Goal: Information Seeking & Learning: Learn about a topic

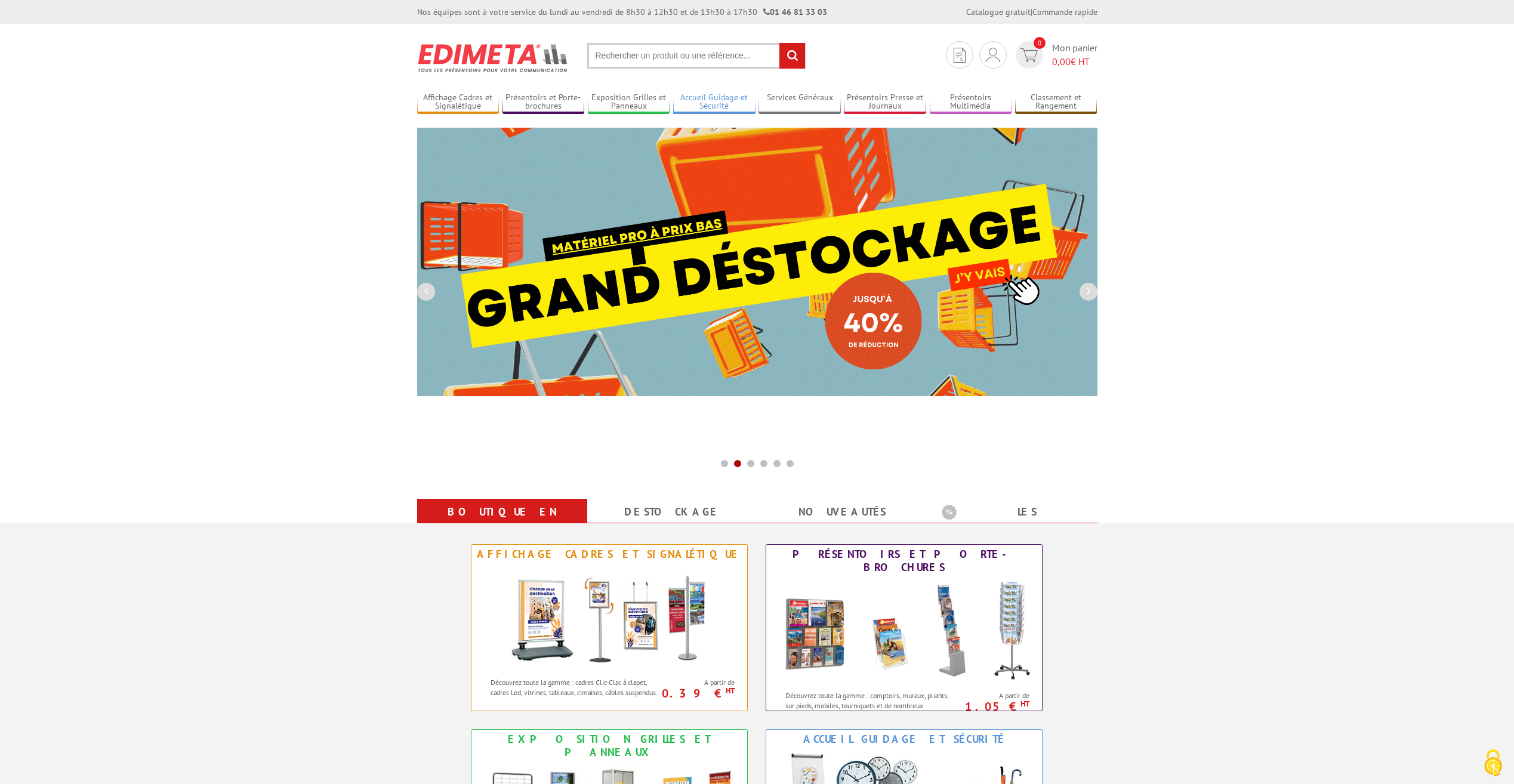
click at [740, 100] on link "Accueil Guidage et Sécurité" at bounding box center [715, 102] width 83 height 20
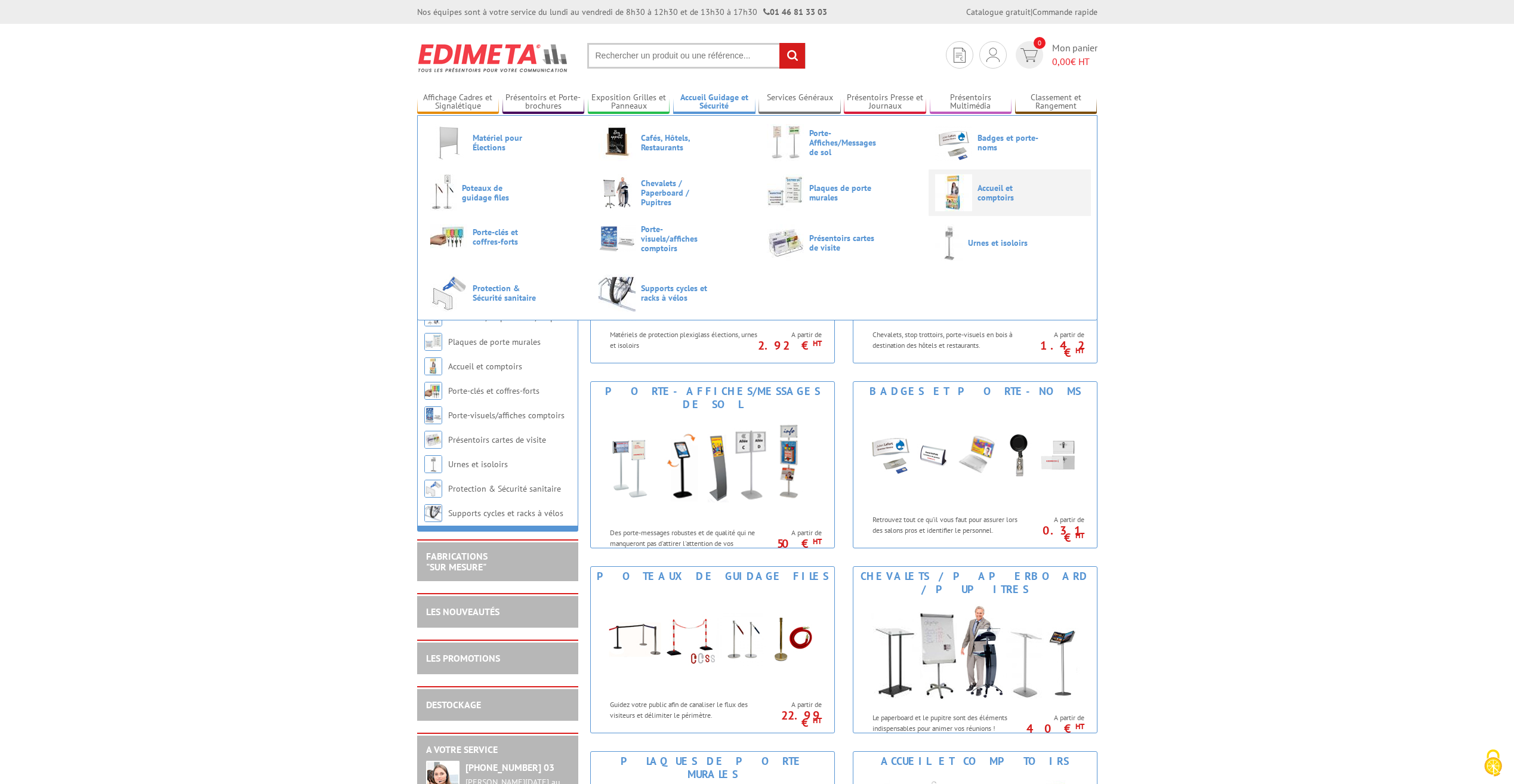
click at [954, 195] on img at bounding box center [954, 192] width 37 height 37
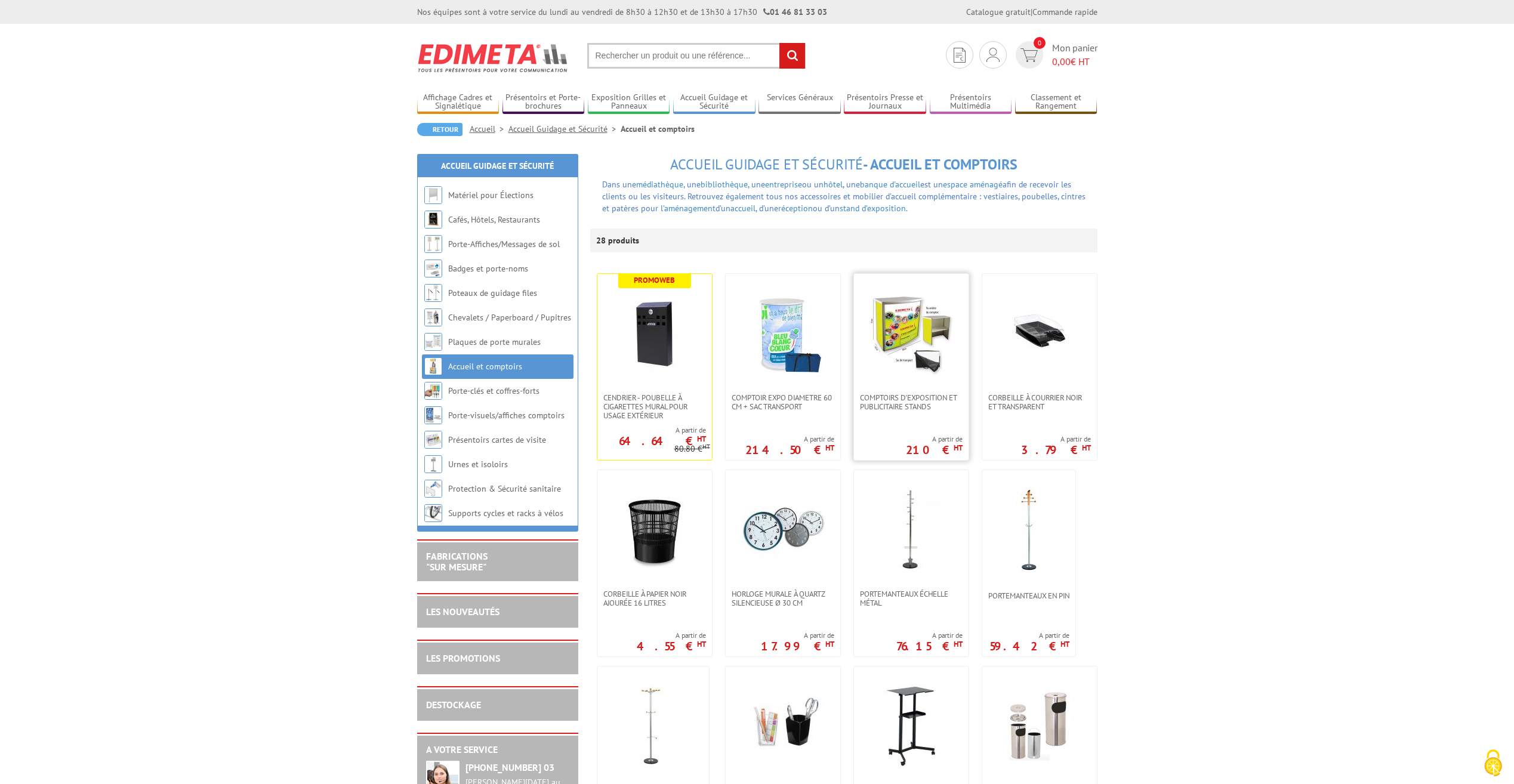
click at [920, 309] on img at bounding box center [911, 333] width 83 height 83
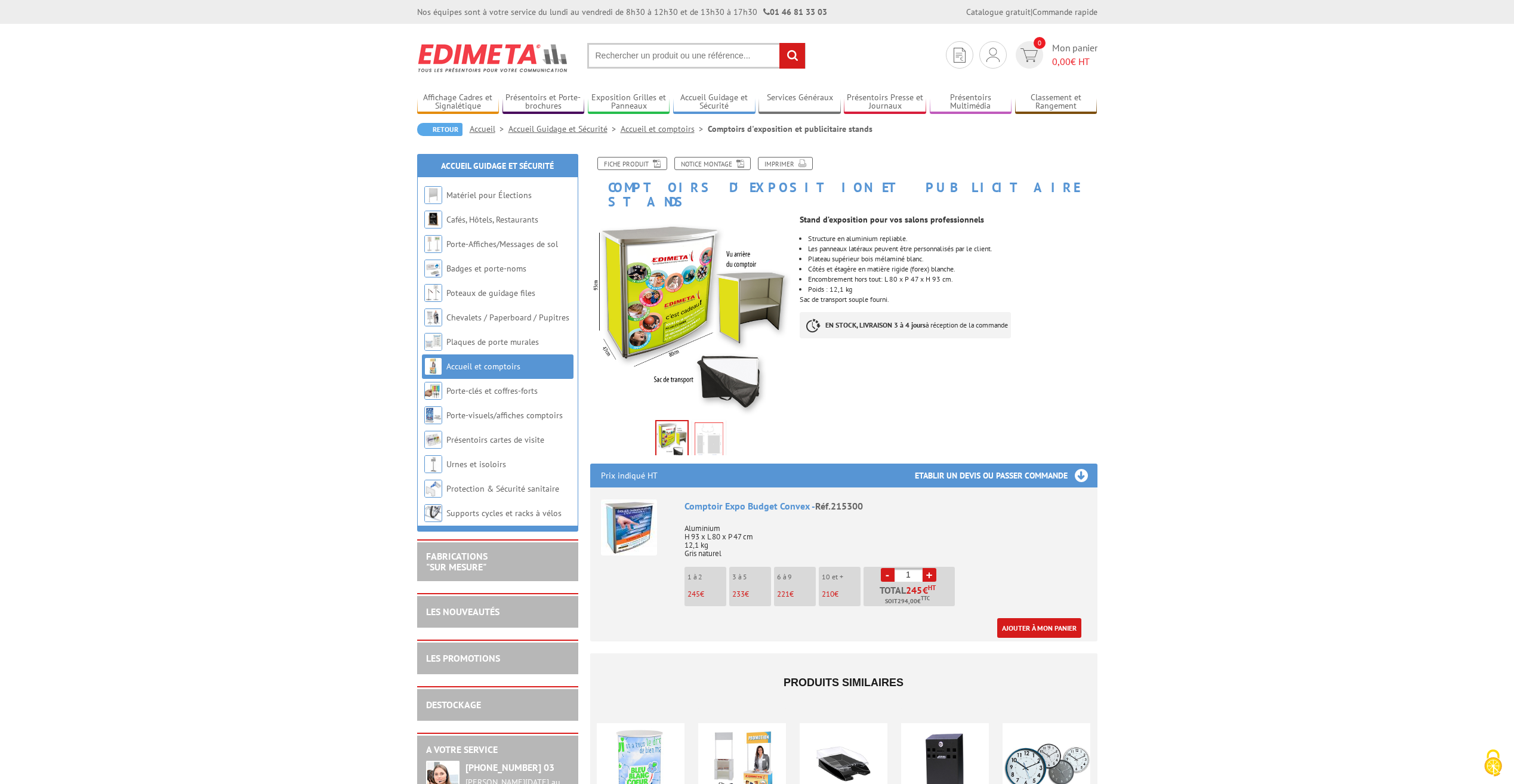
drag, startPoint x: 610, startPoint y: 58, endPoint x: 618, endPoint y: 57, distance: 8.1
click at [610, 58] on input "text" at bounding box center [696, 55] width 219 height 26
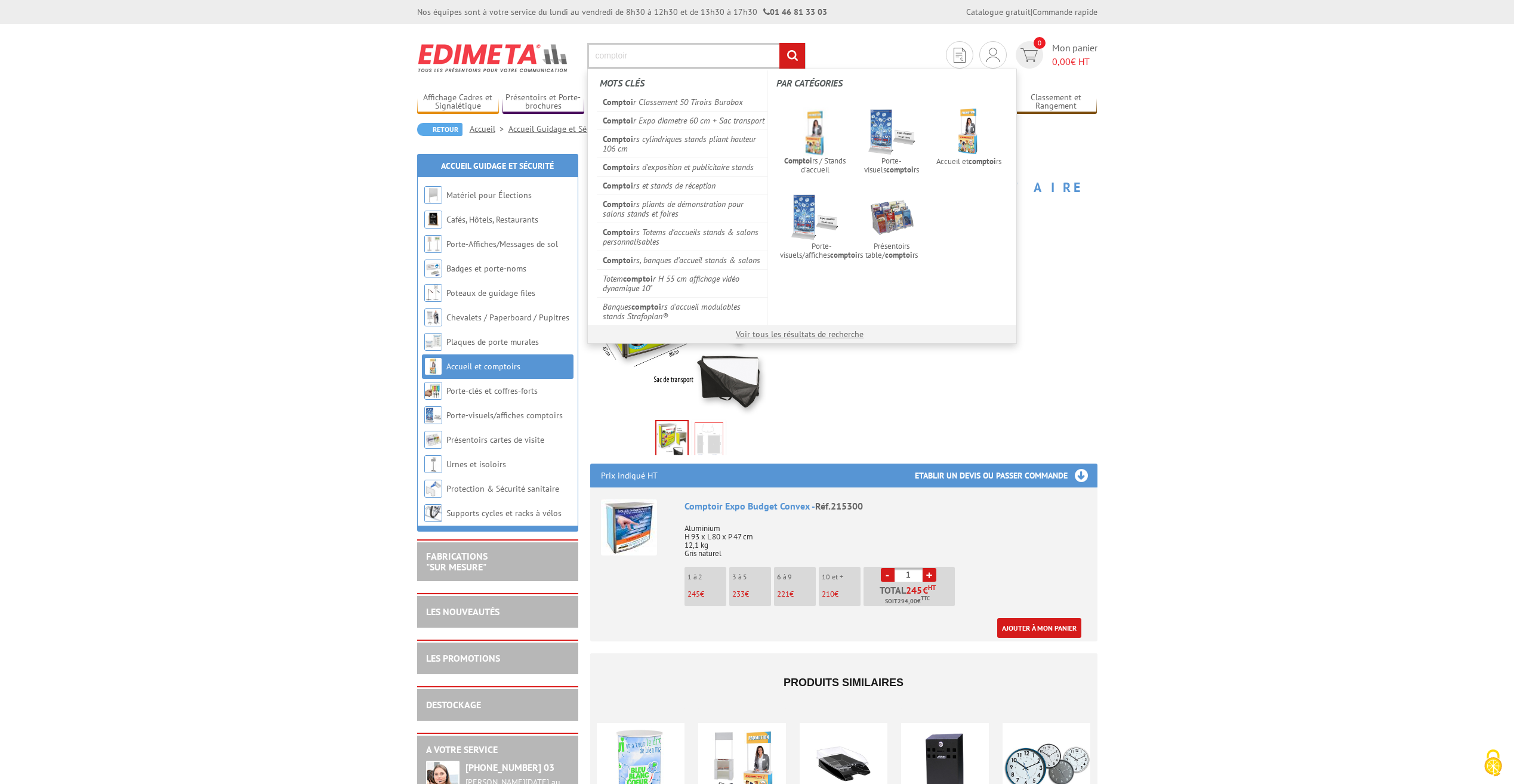
type input "comptoir"
click at [780, 43] on input "rechercher" at bounding box center [793, 55] width 26 height 26
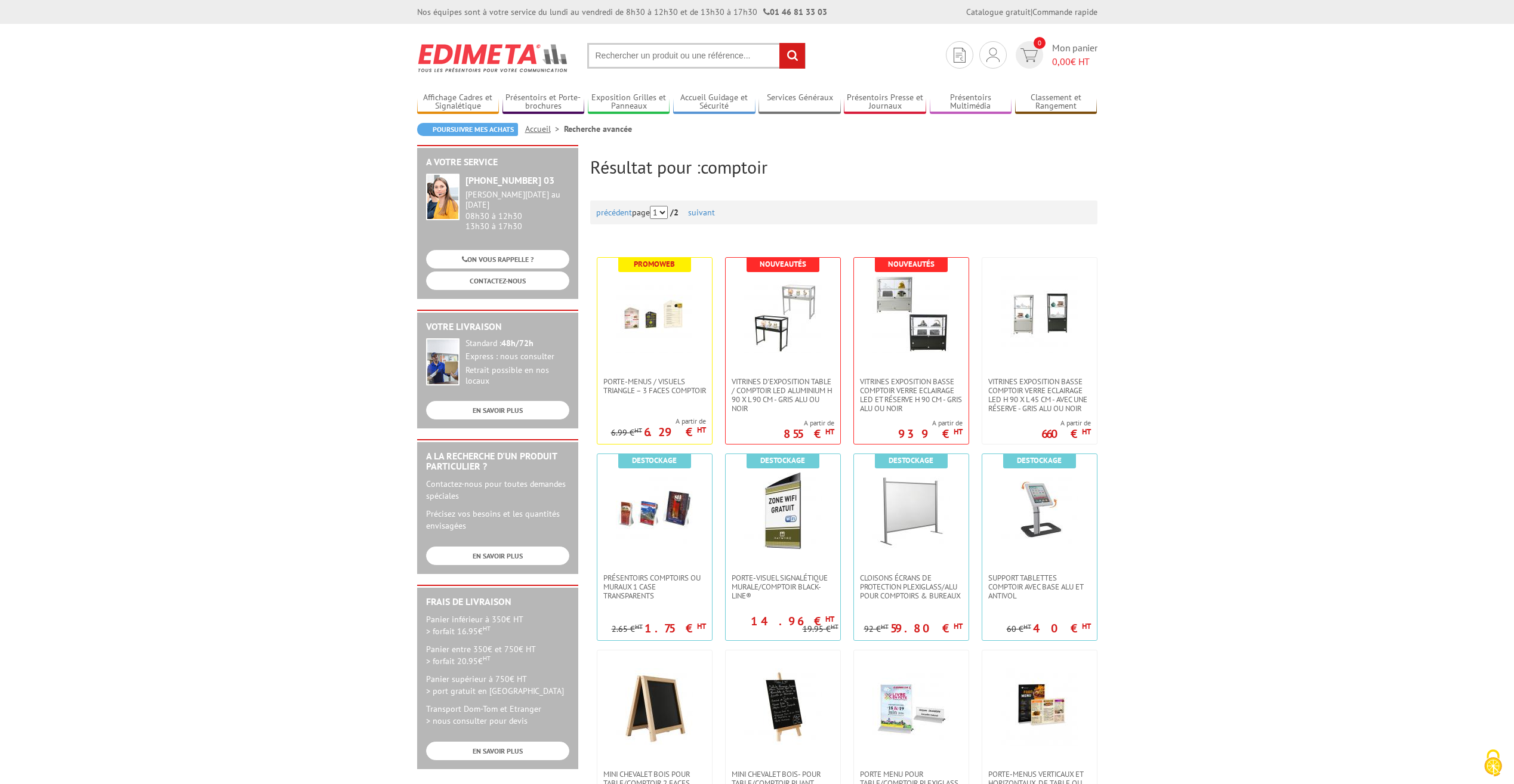
click at [746, 67] on input "text" at bounding box center [696, 55] width 219 height 26
click at [747, 56] on input "text" at bounding box center [696, 55] width 219 height 26
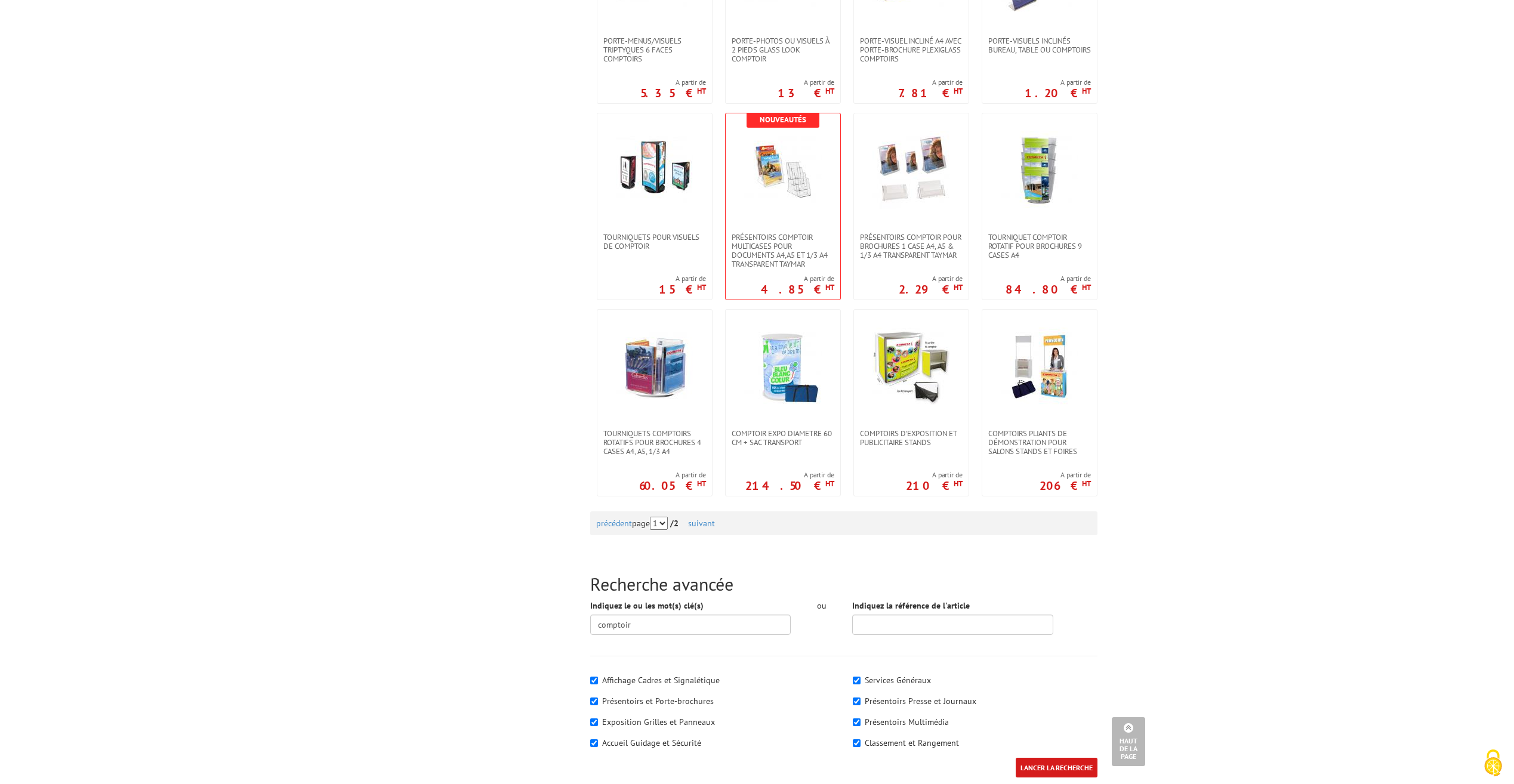
scroll to position [1074, 0]
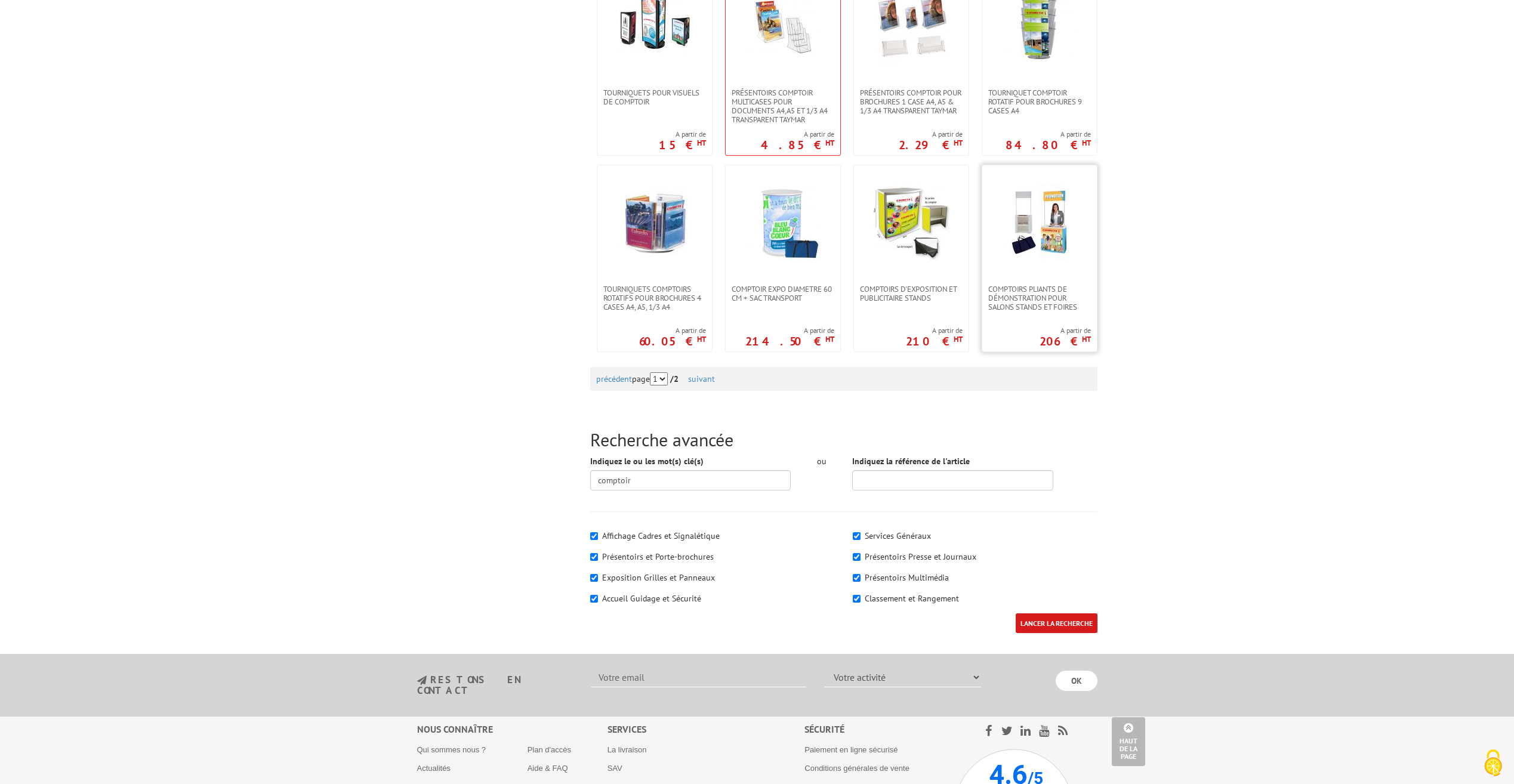
click at [1047, 227] on img at bounding box center [1040, 222] width 78 height 78
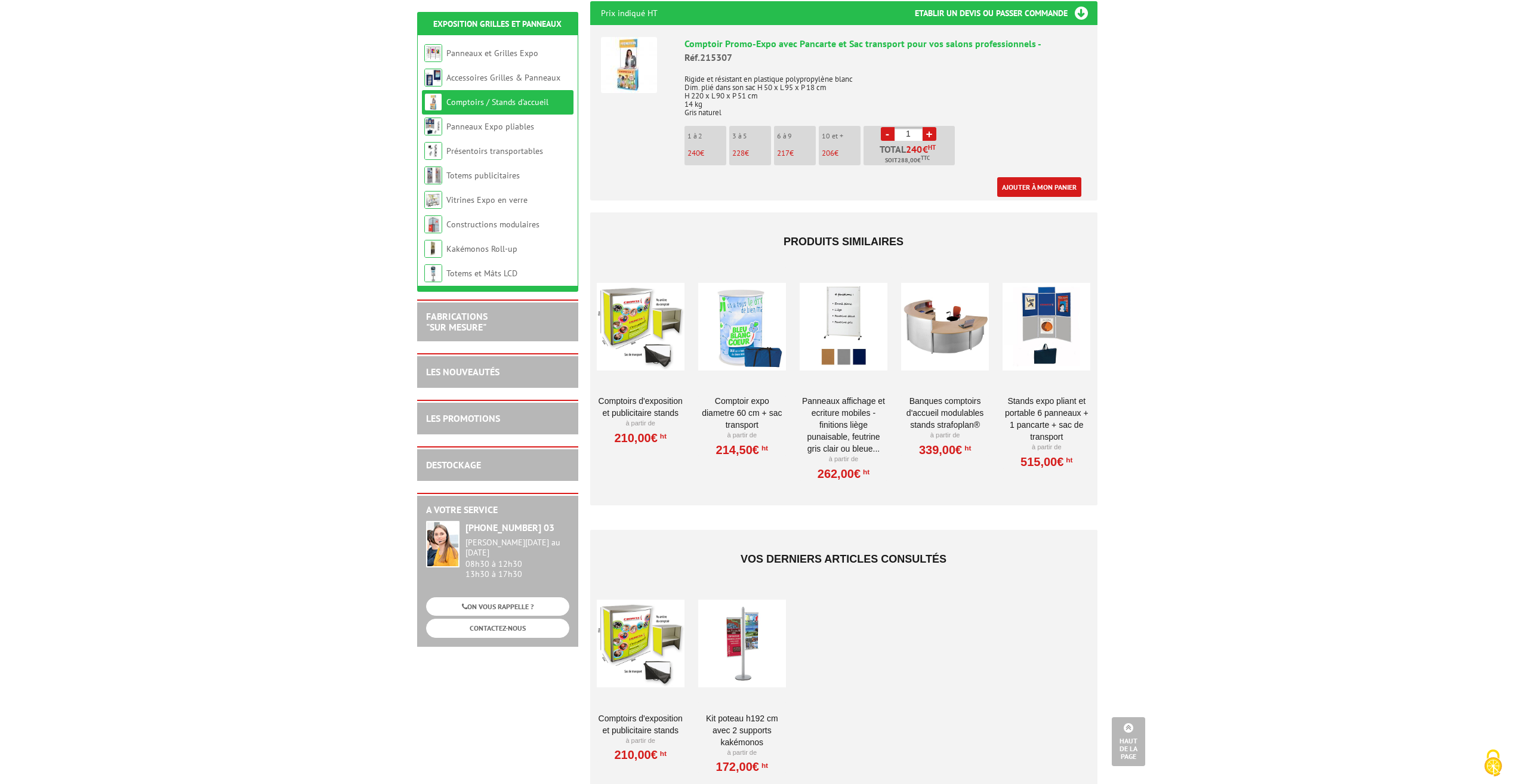
scroll to position [477, 0]
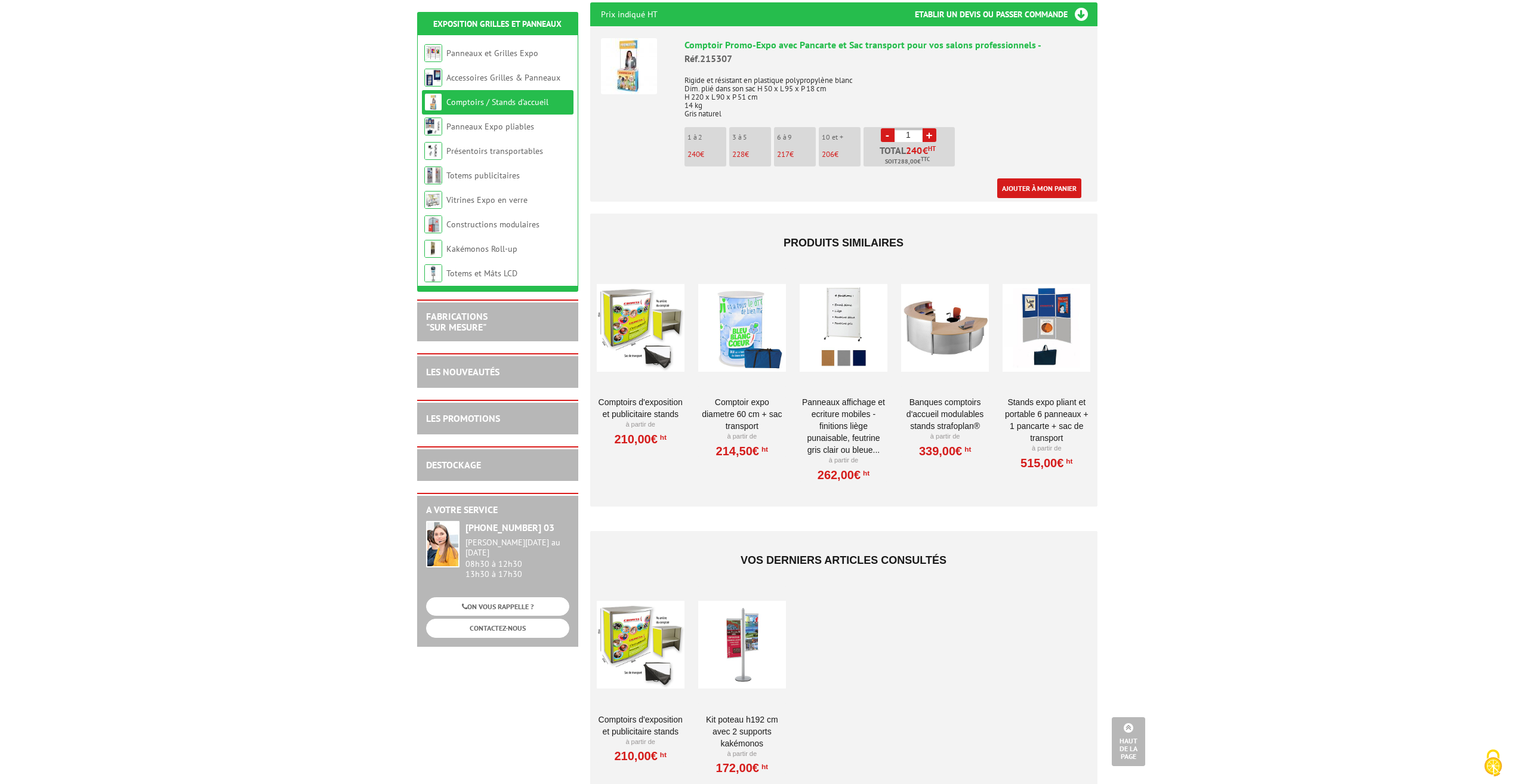
drag, startPoint x: 960, startPoint y: 280, endPoint x: 1002, endPoint y: 310, distance: 51.6
click at [960, 280] on div at bounding box center [945, 327] width 88 height 119
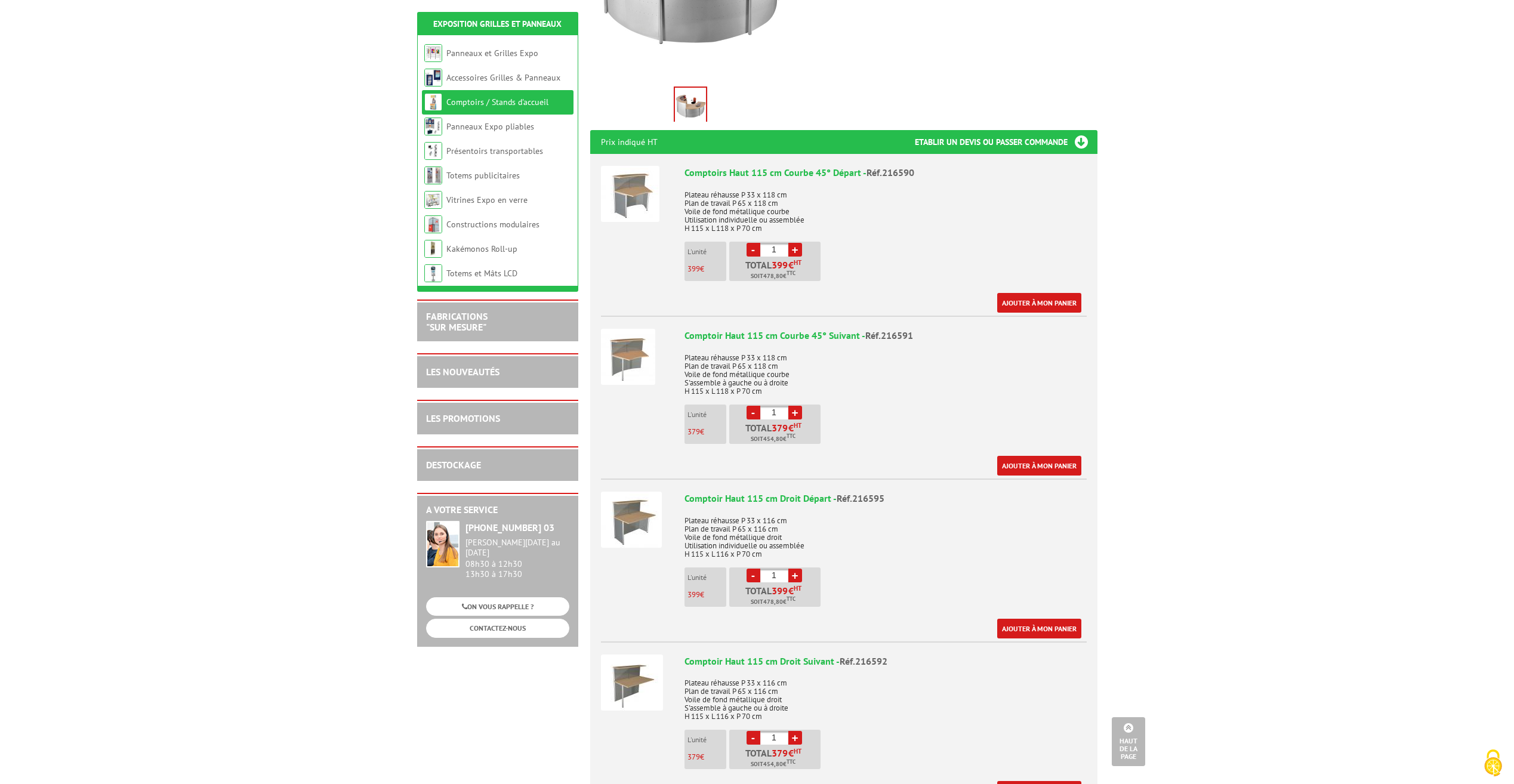
scroll to position [298, 0]
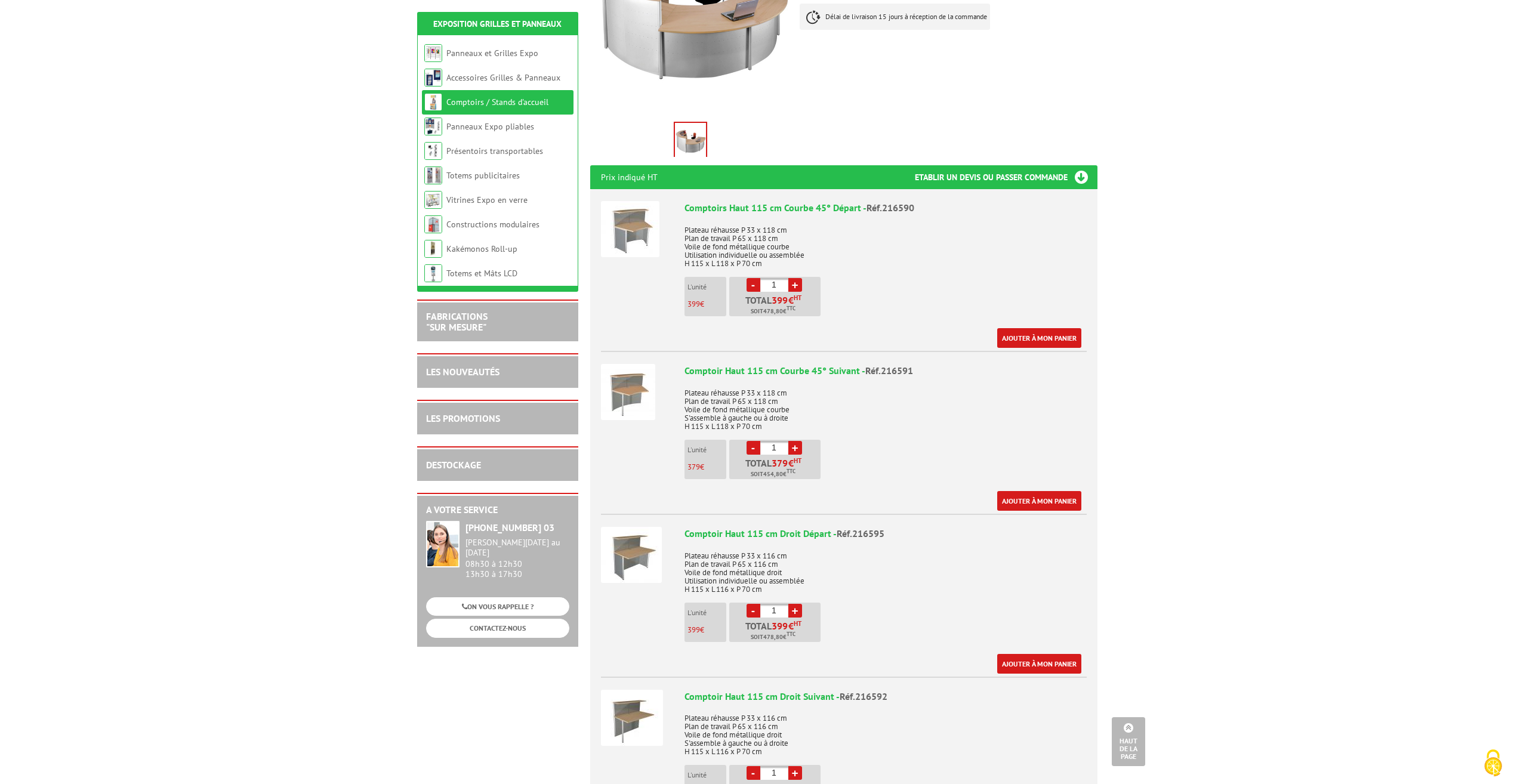
click at [639, 210] on img at bounding box center [630, 229] width 58 height 56
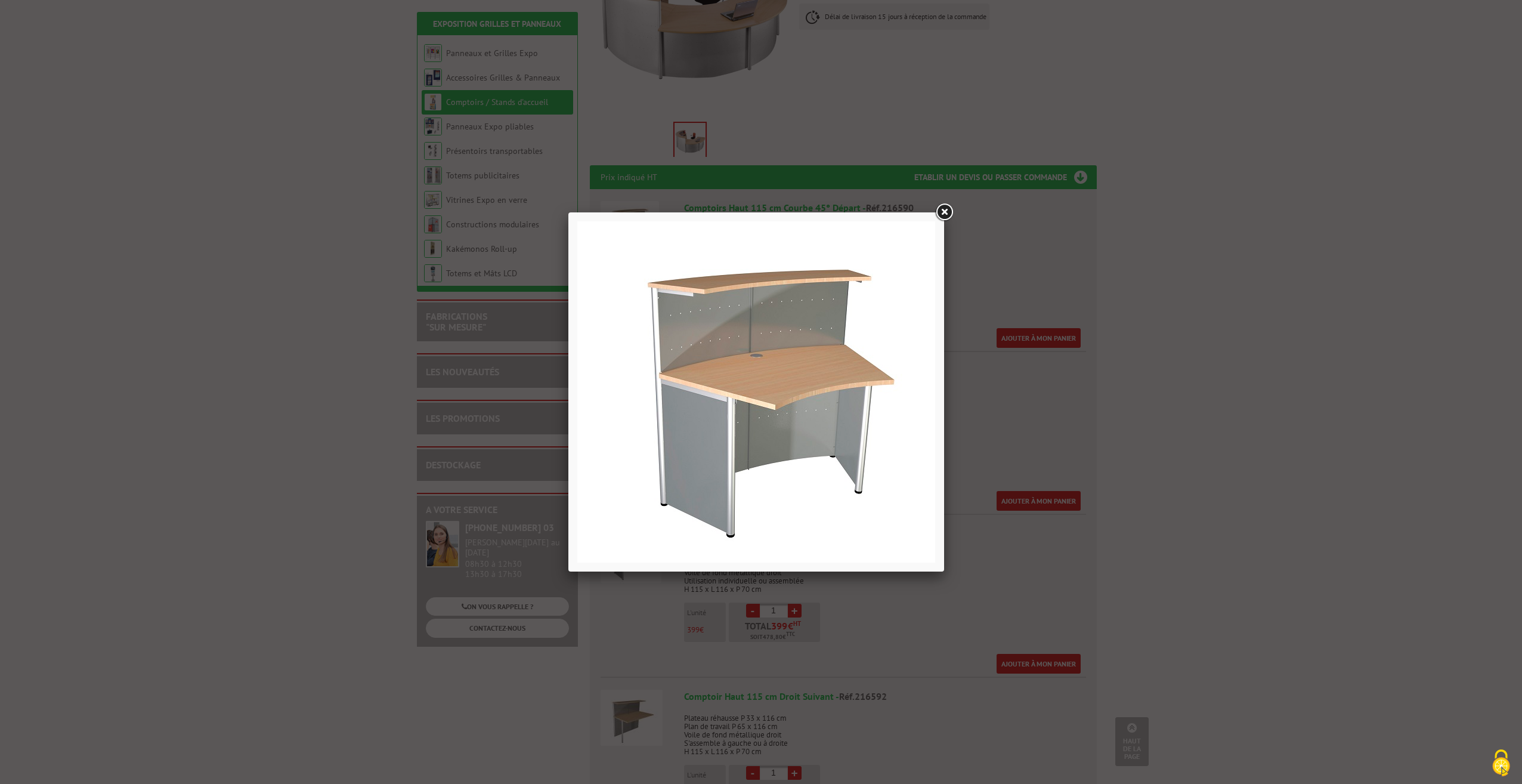
drag, startPoint x: 946, startPoint y: 214, endPoint x: 958, endPoint y: 227, distance: 17.7
click at [946, 214] on link at bounding box center [944, 212] width 22 height 22
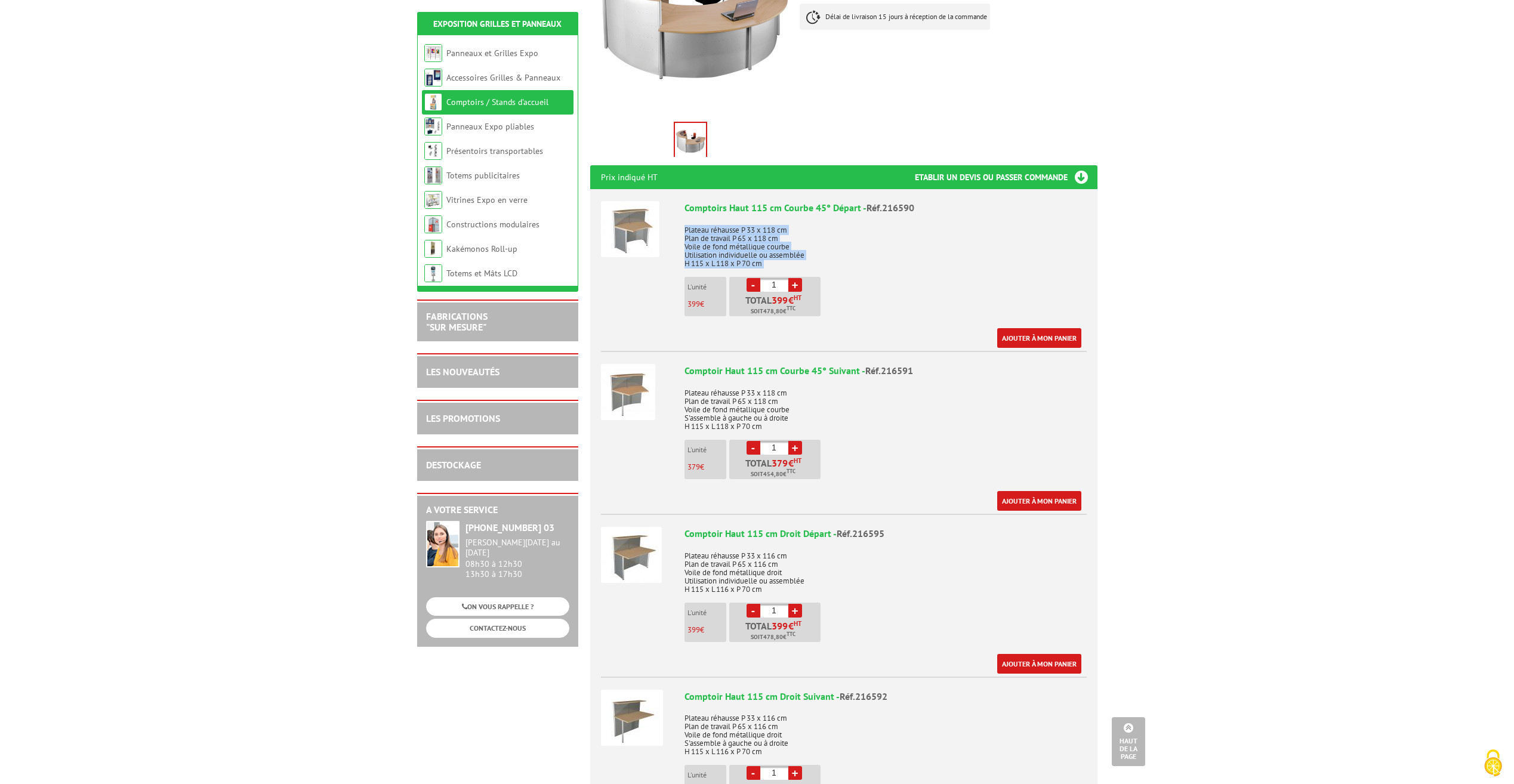
drag, startPoint x: 684, startPoint y: 216, endPoint x: 785, endPoint y: 256, distance: 108.6
click at [785, 256] on div "Comptoirs Haut 115 cm Courbe 45° Départ - Réf.216590 Plateau réhausse P 33 x 11…" at bounding box center [885, 274] width 402 height 147
click at [625, 237] on img at bounding box center [630, 229] width 58 height 56
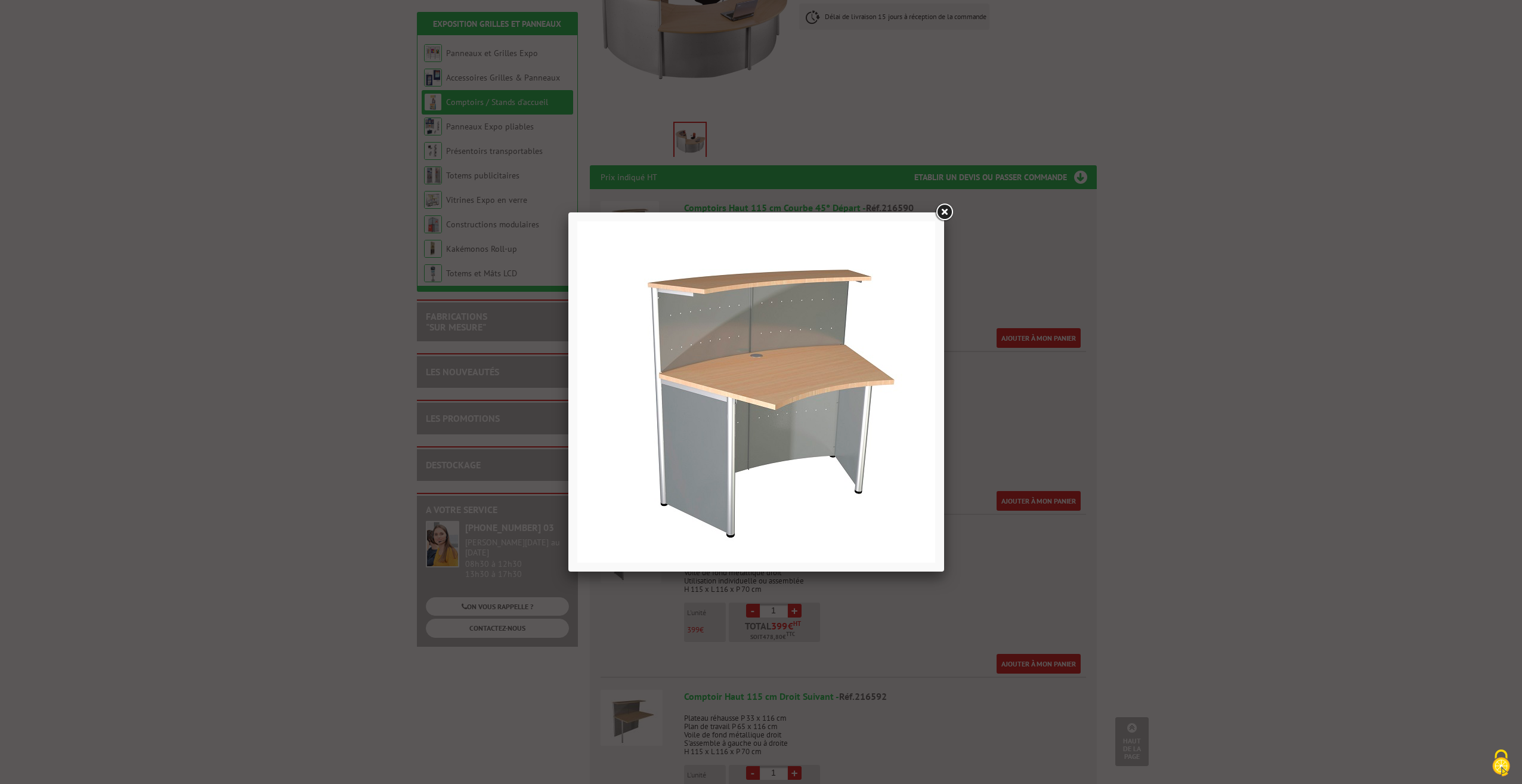
click at [950, 208] on link at bounding box center [944, 212] width 22 height 22
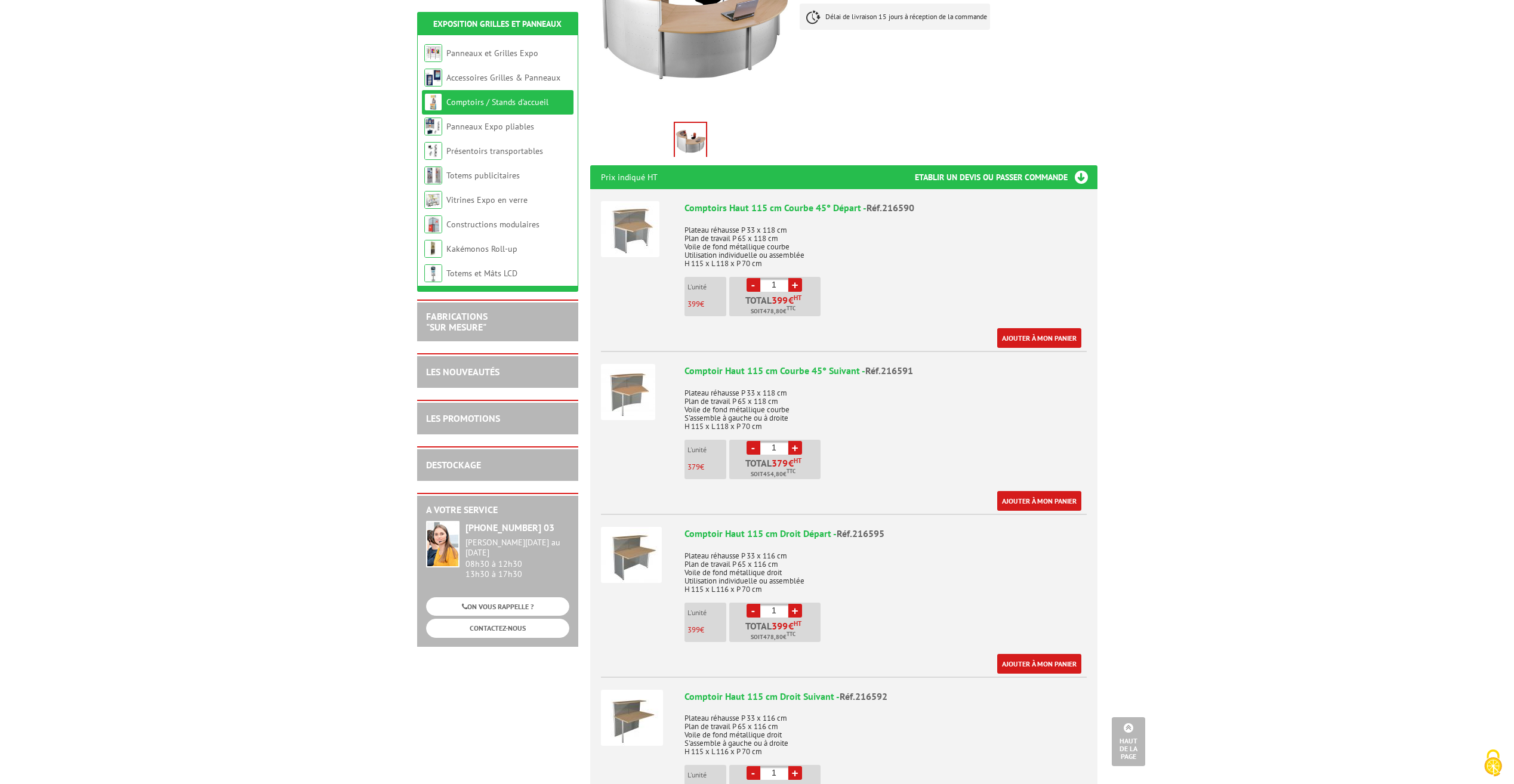
click at [1020, 264] on div "Comptoirs Haut 115 cm Courbe 45° Départ - Réf.216590 Plateau réhausse P 33 x 11…" at bounding box center [885, 274] width 402 height 147
click at [698, 201] on div "Comptoirs Haut 115 cm Courbe 45° Départ - Réf.216590" at bounding box center [885, 208] width 402 height 14
click at [623, 217] on img at bounding box center [630, 229] width 58 height 56
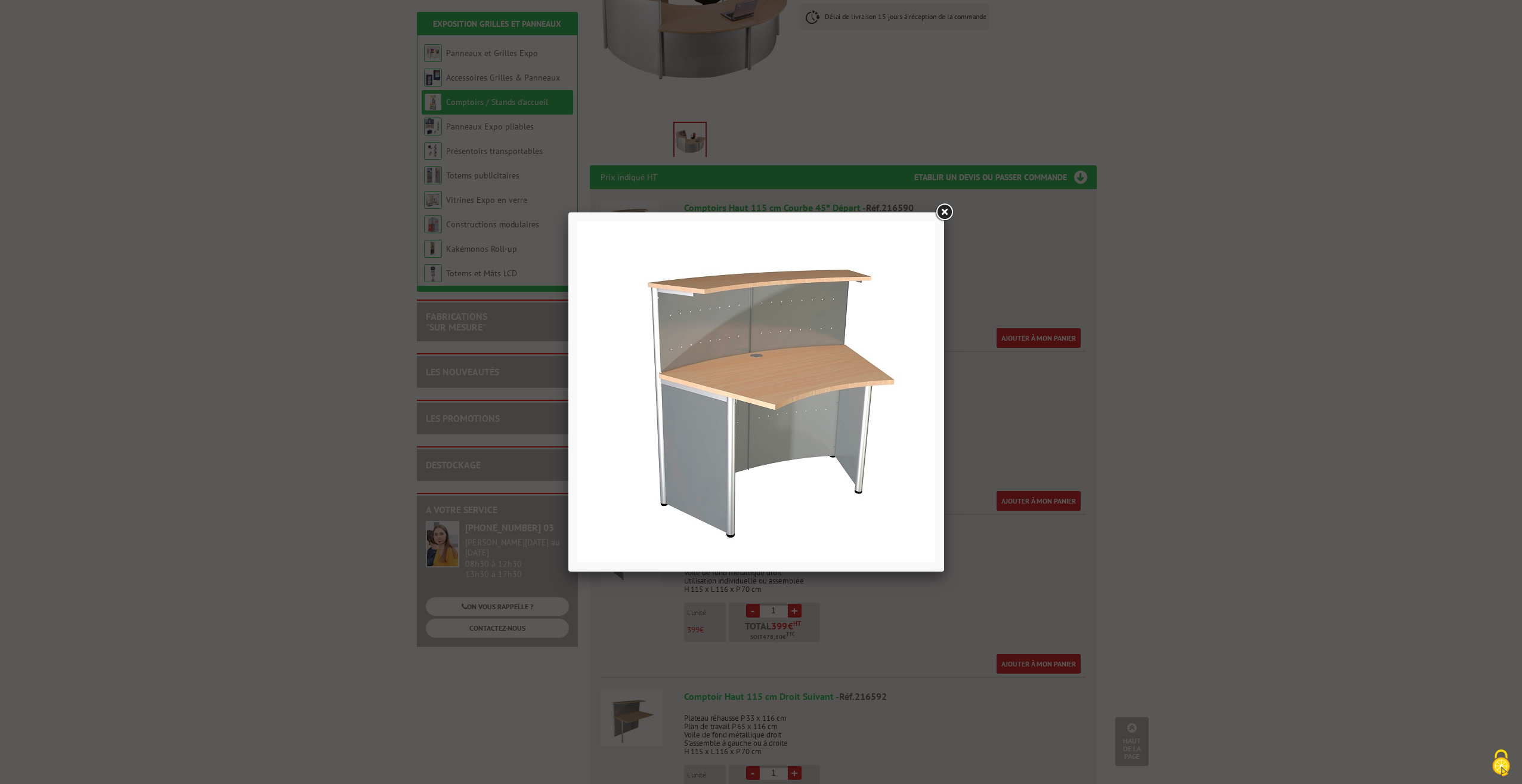
click at [1127, 204] on div at bounding box center [761, 392] width 1522 height 784
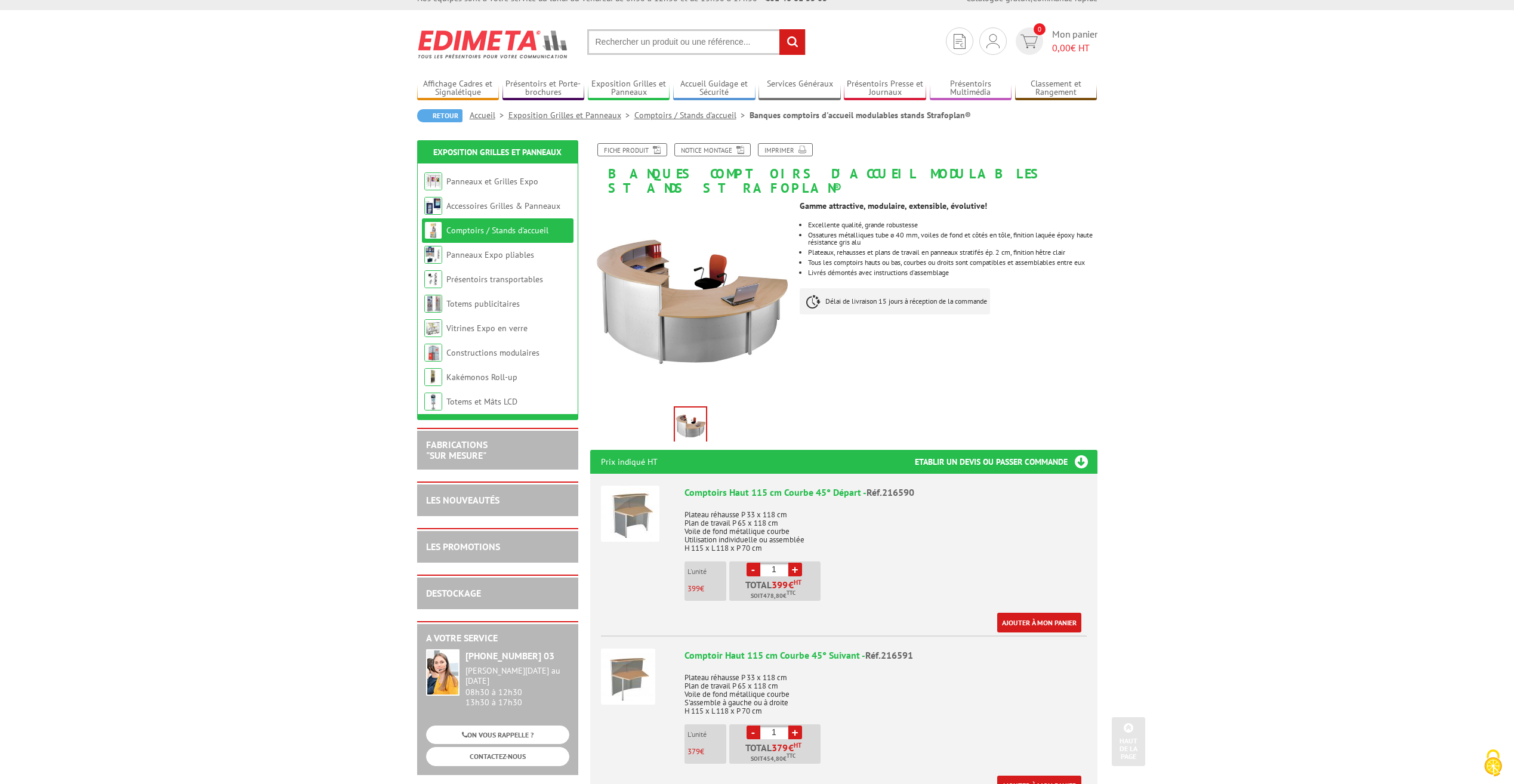
scroll to position [0, 0]
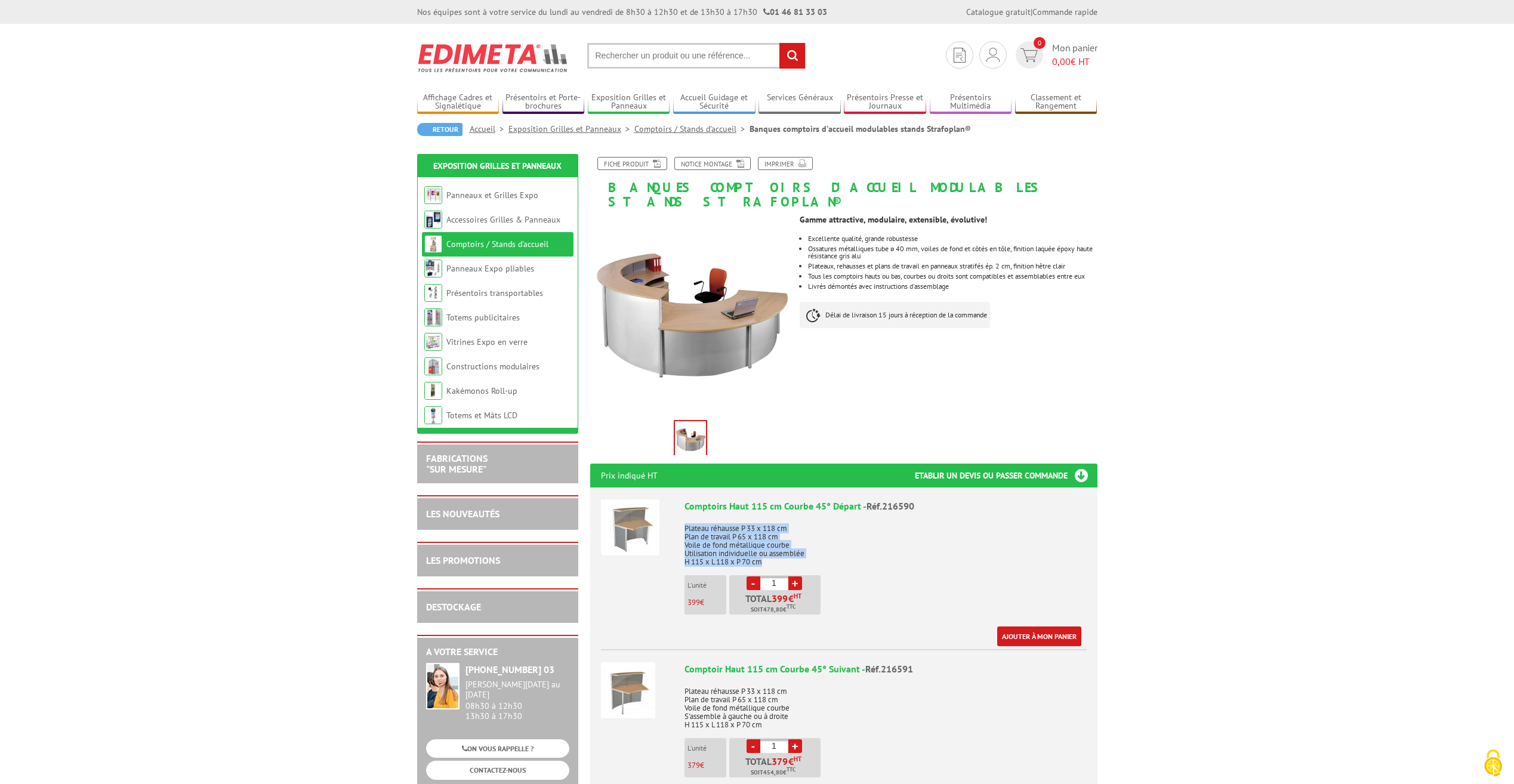
drag, startPoint x: 765, startPoint y: 547, endPoint x: 680, endPoint y: 517, distance: 90.1
click at [680, 517] on li "Comptoirs Haut 115 cm Courbe 45° Départ - Réf.216590 Plateau réhausse P 33 x 11…" at bounding box center [844, 566] width 486 height 159
click at [840, 520] on p "Plateau réhausse P 33 x 118 cm Plan de travail P 65 x 118 cm Voile de fond méta…" at bounding box center [885, 541] width 402 height 50
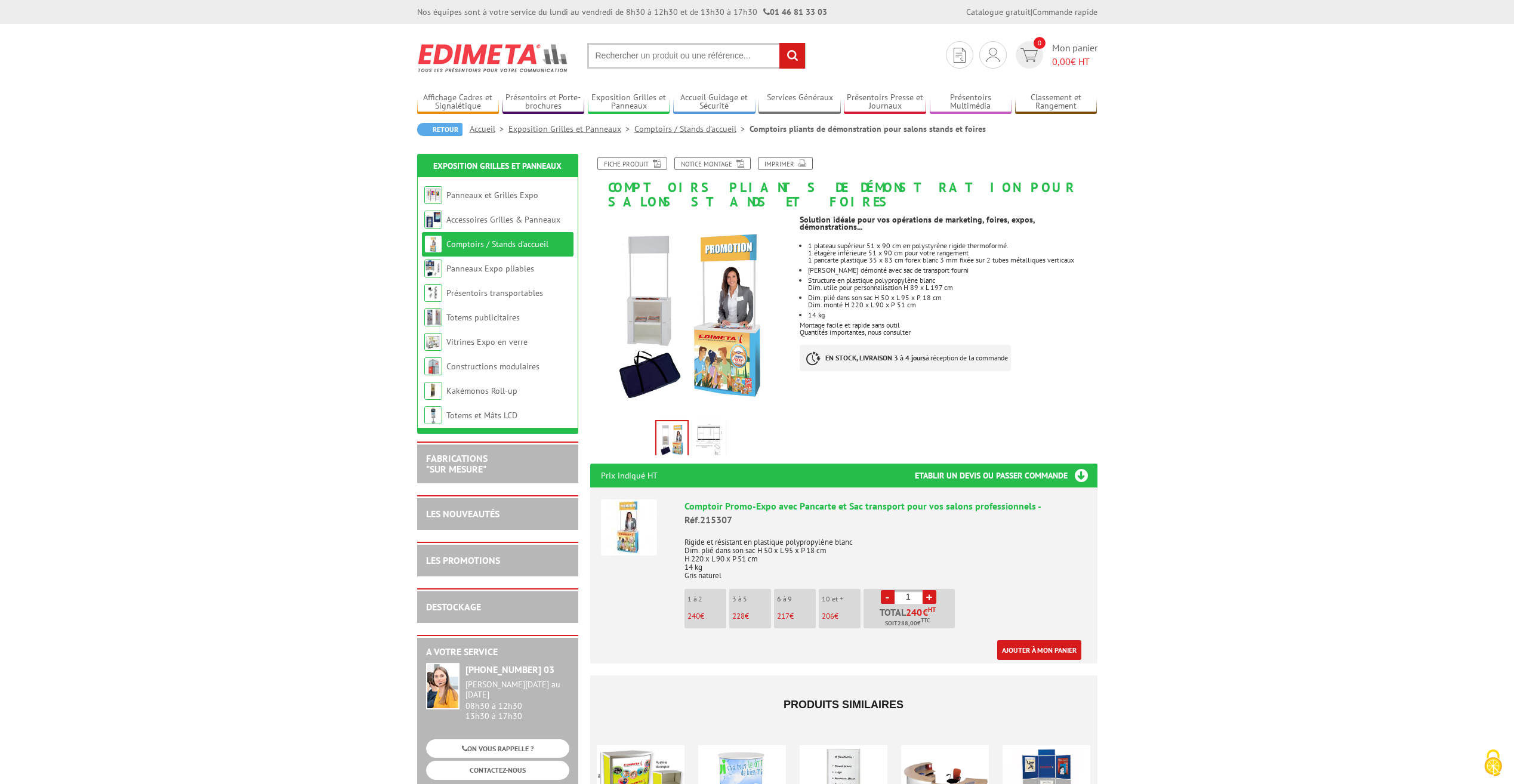
click at [458, 248] on link "Comptoirs / Stands d'accueil" at bounding box center [497, 244] width 102 height 11
